Goal: Information Seeking & Learning: Learn about a topic

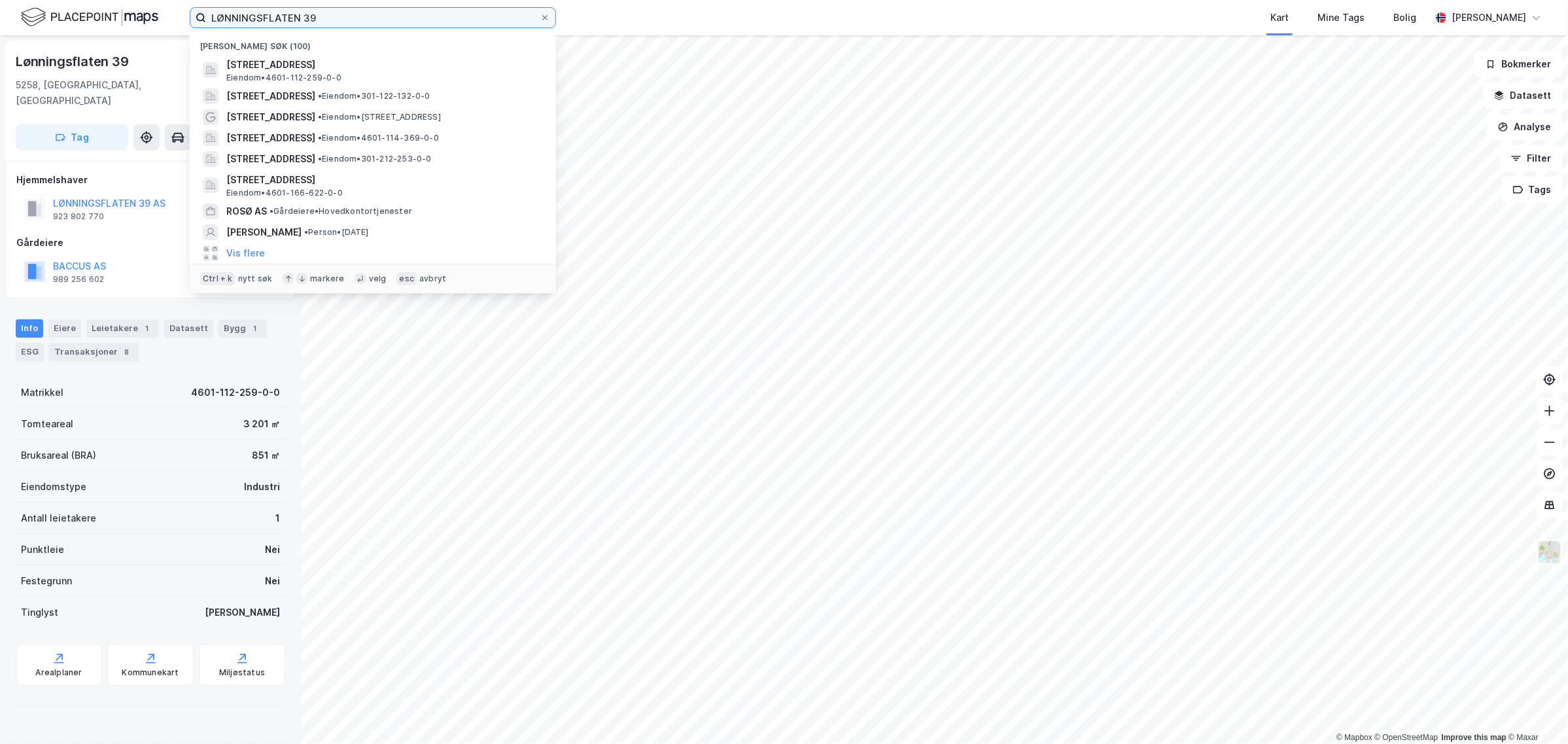
drag, startPoint x: 338, startPoint y: 15, endPoint x: 149, endPoint y: 28, distance: 189.4
click at [149, 28] on div "LØNNINGSFLATEN 39 Nylige søk (100) [STREET_ADDRESS] • 4601-112-259-0-0 [STREET_…" at bounding box center [784, 18] width 1568 height 35
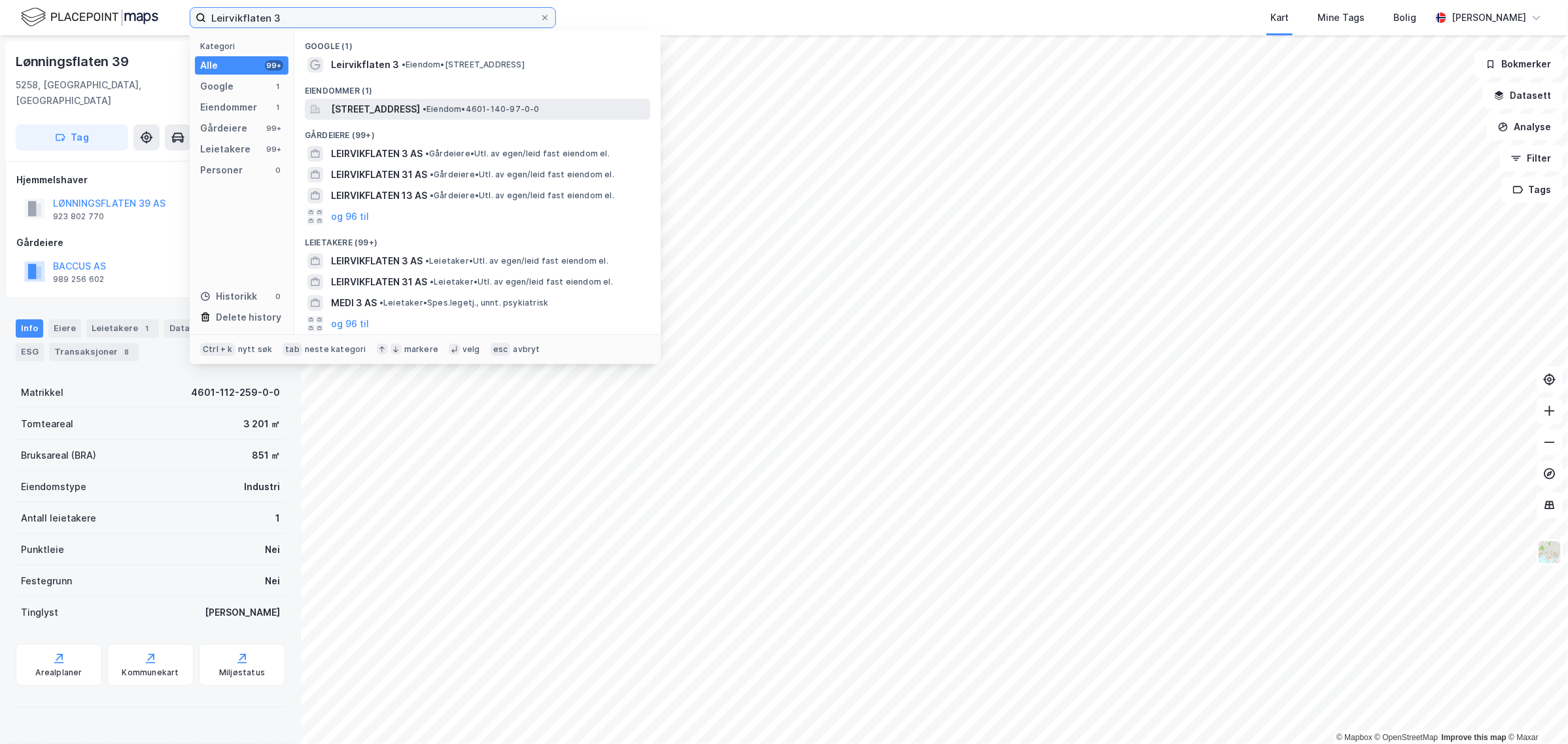
type input "Leirvikflaten 3"
click at [378, 106] on span "[STREET_ADDRESS]" at bounding box center [376, 109] width 89 height 15
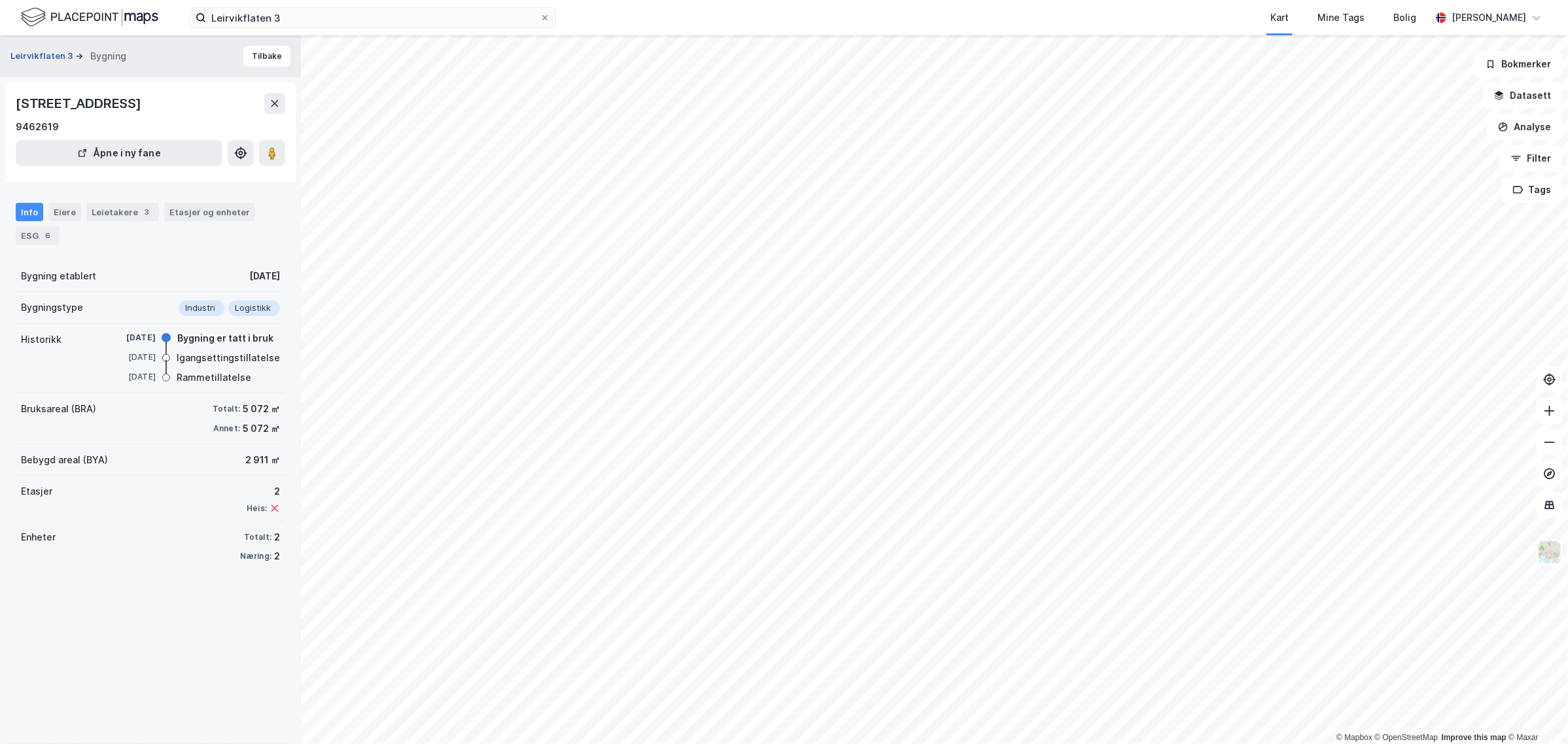
click at [55, 57] on button "Leirvikflaten 3" at bounding box center [43, 56] width 65 height 13
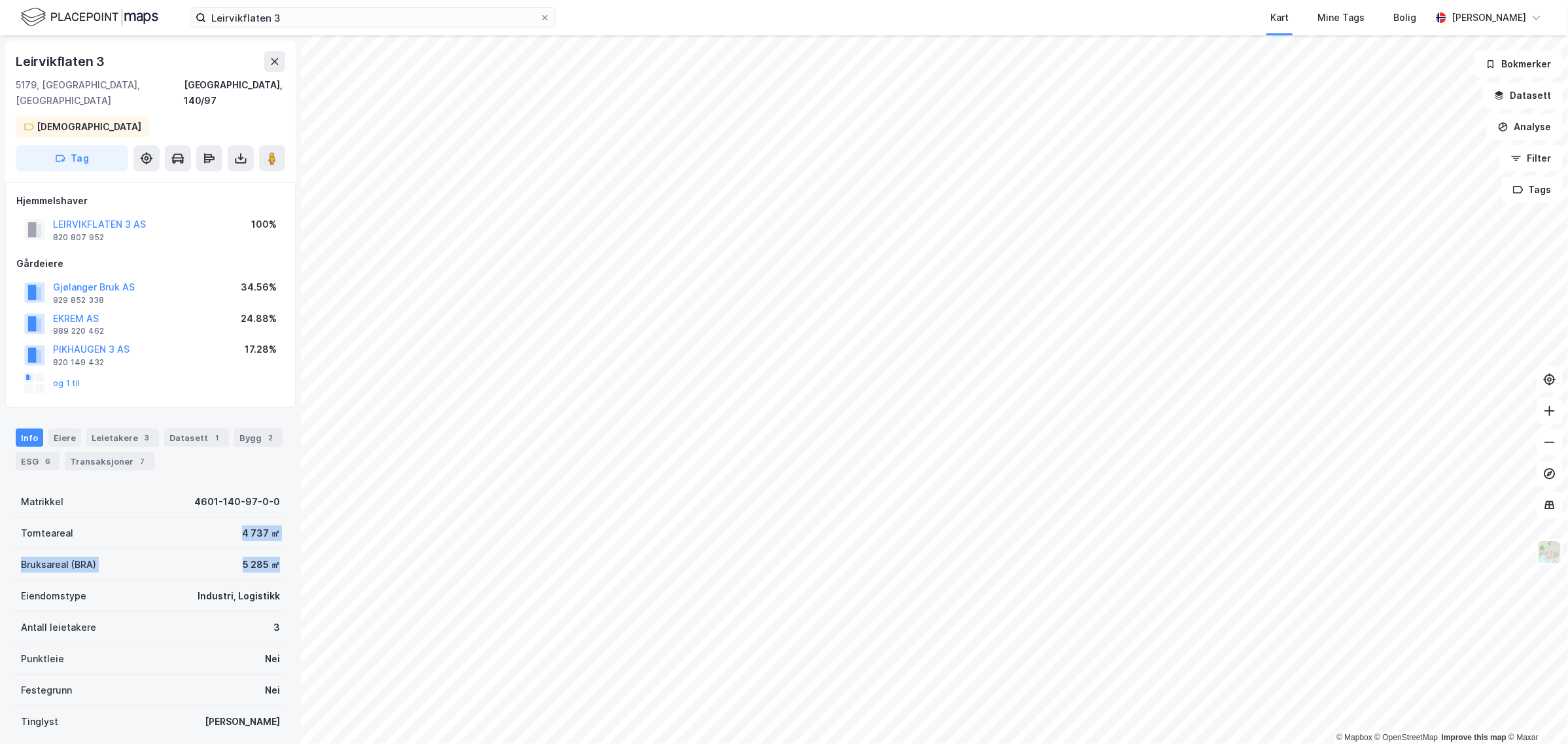
drag, startPoint x: 158, startPoint y: 507, endPoint x: 270, endPoint y: 550, distance: 120.0
click at [271, 550] on div "Matrikkel 4601-140-97-0-0 Tomteareal 4 737 ㎡ Bruksareal (BRA) 5 285 ㎡ Eiendomst…" at bounding box center [150, 611] width 270 height 251
click at [269, 550] on div "Bruksareal (BRA) 5 285 ㎡" at bounding box center [150, 564] width 270 height 32
drag, startPoint x: 269, startPoint y: 550, endPoint x: 39, endPoint y: 520, distance: 231.9
click at [39, 520] on div "Matrikkel 4601-140-97-0-0 Tomteareal 4 737 ㎡ Bruksareal (BRA) 5 285 ㎡ Eiendomst…" at bounding box center [150, 611] width 270 height 251
